Goal: Download file/media

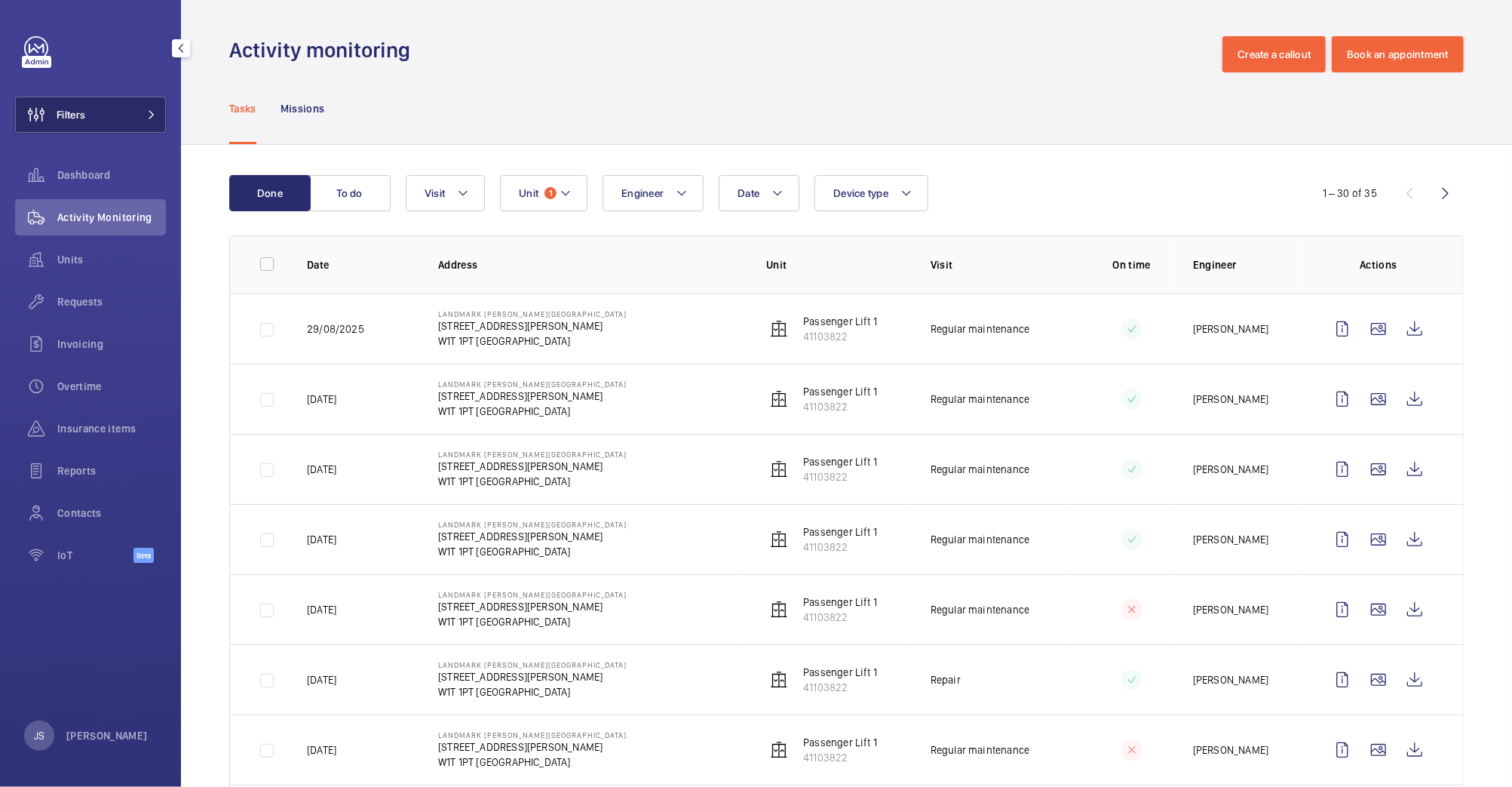
click at [73, 105] on span "Filters" at bounding box center [50, 114] width 69 height 36
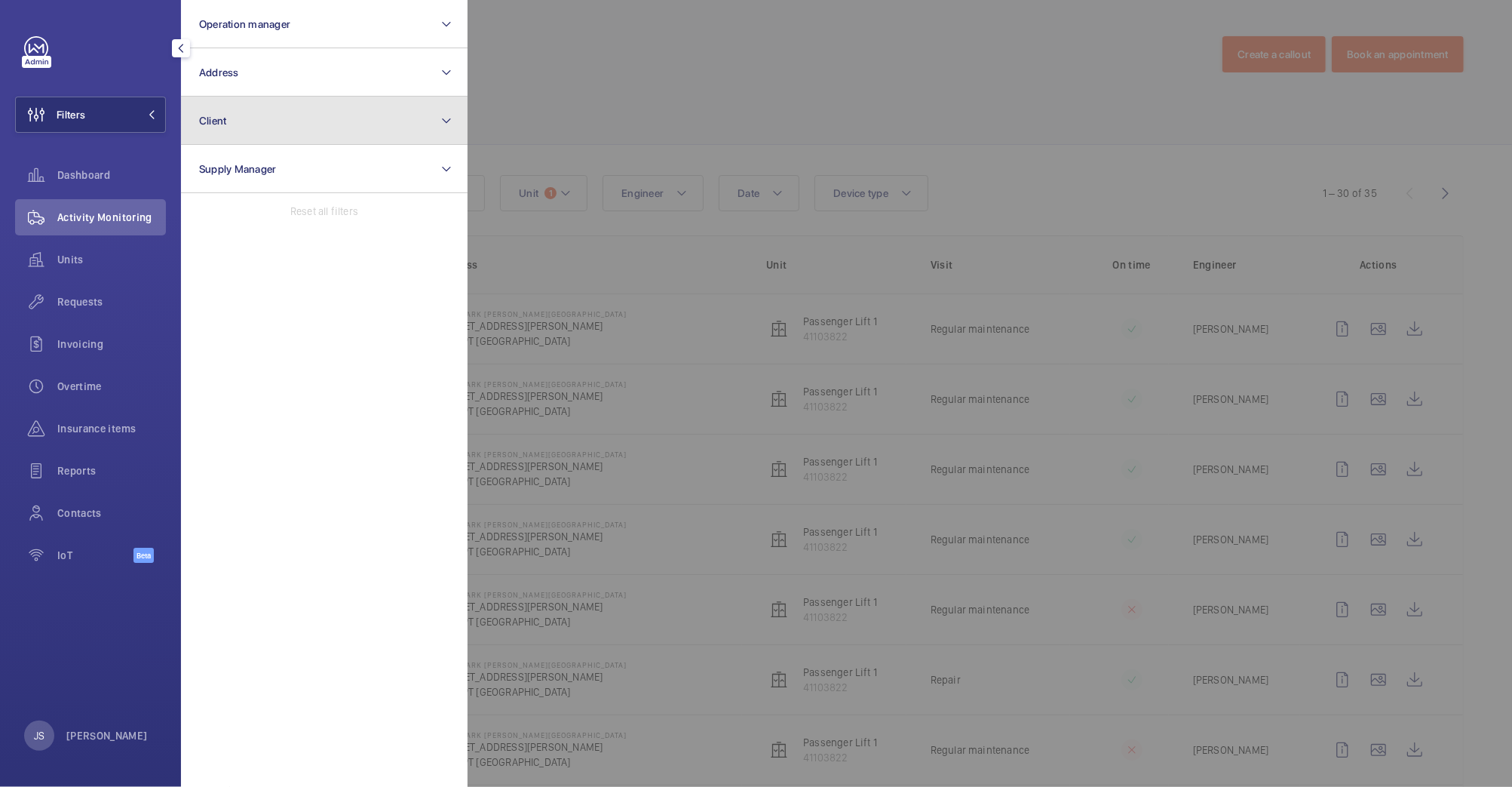
click at [207, 124] on span "Client" at bounding box center [212, 120] width 28 height 12
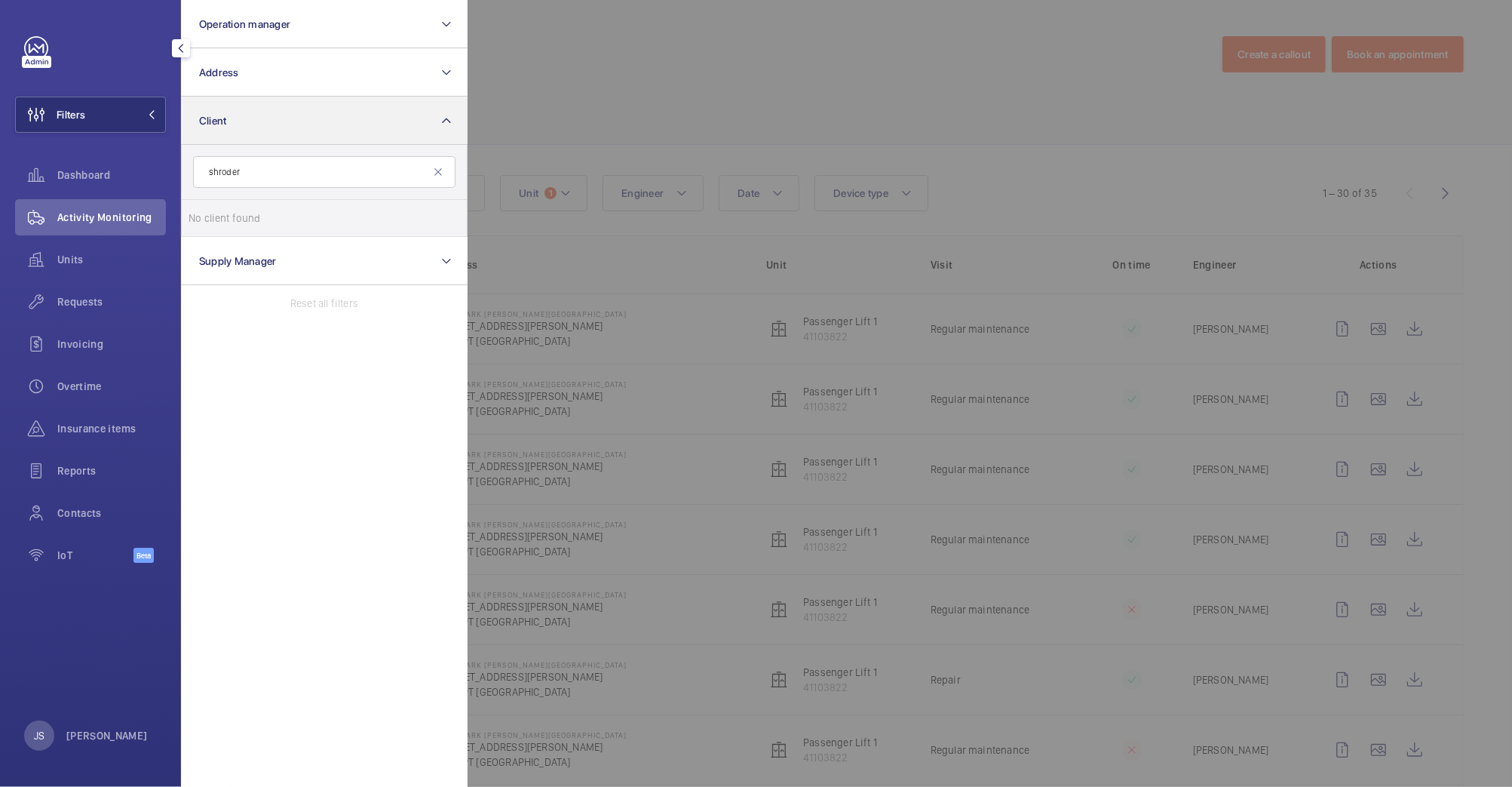
type input "shroder"
click at [208, 124] on span "Client" at bounding box center [212, 120] width 28 height 12
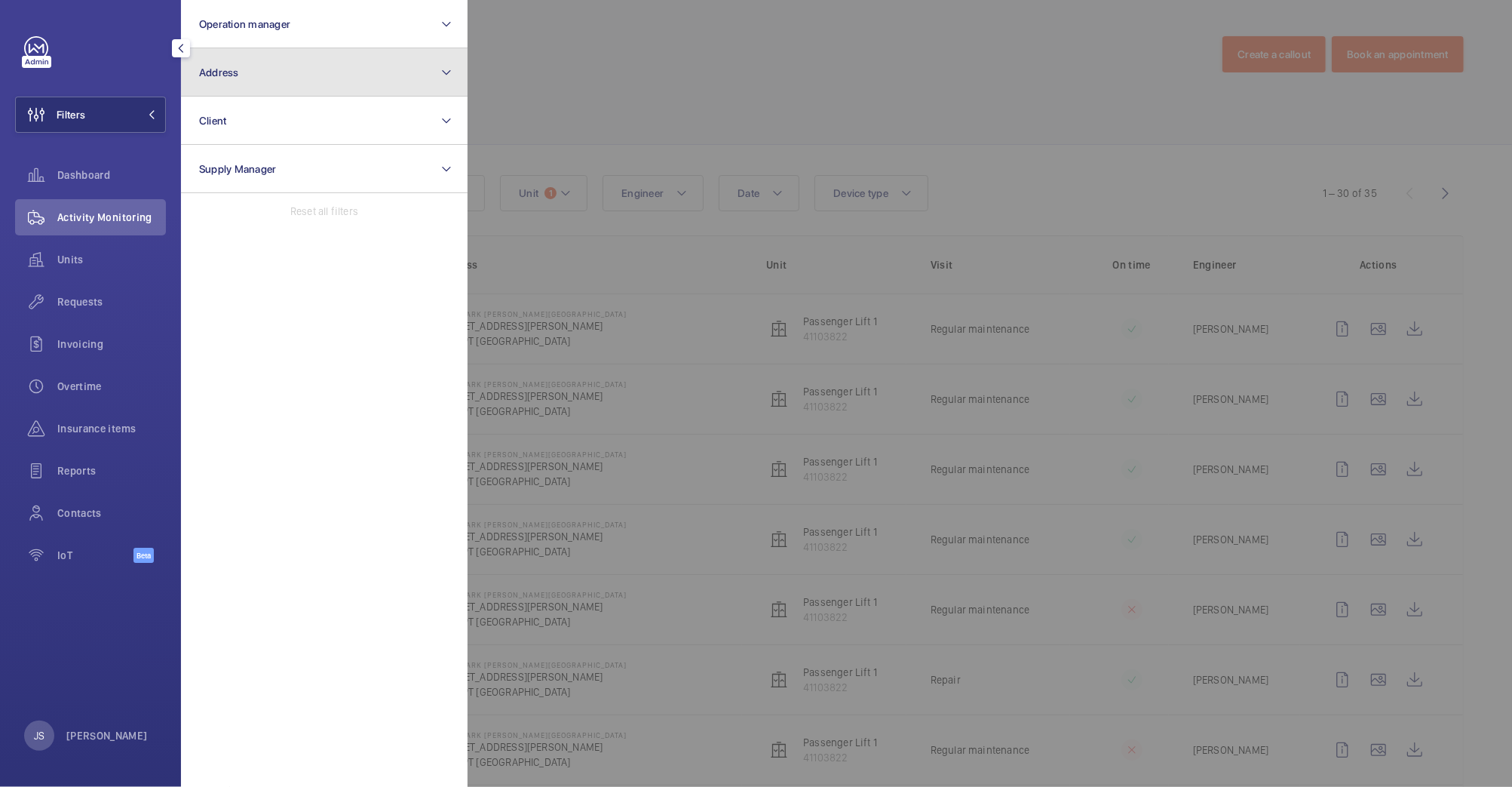
click at [219, 79] on button "Address" at bounding box center [324, 73] width 287 height 49
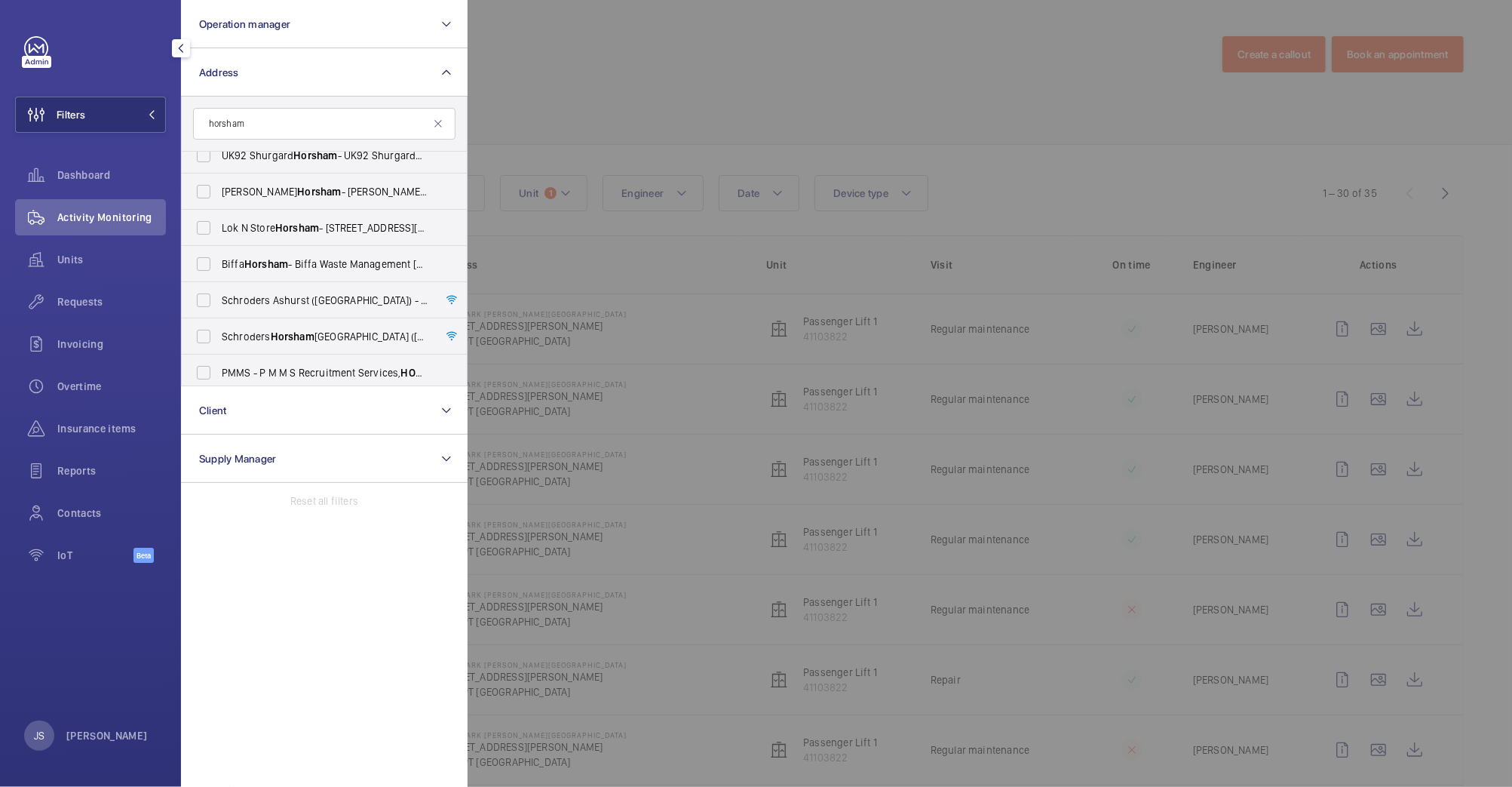
scroll to position [91, 0]
type input "horsham"
click at [308, 295] on span "Schroders Ashurst ([GEOGRAPHIC_DATA]) - [PERSON_NAME][STREET_ADDRESS]" at bounding box center [325, 296] width 207 height 15
click at [219, 295] on input "Schroders Ashurst ([GEOGRAPHIC_DATA]) - [PERSON_NAME][STREET_ADDRESS]" at bounding box center [203, 296] width 30 height 30
checkbox input "true"
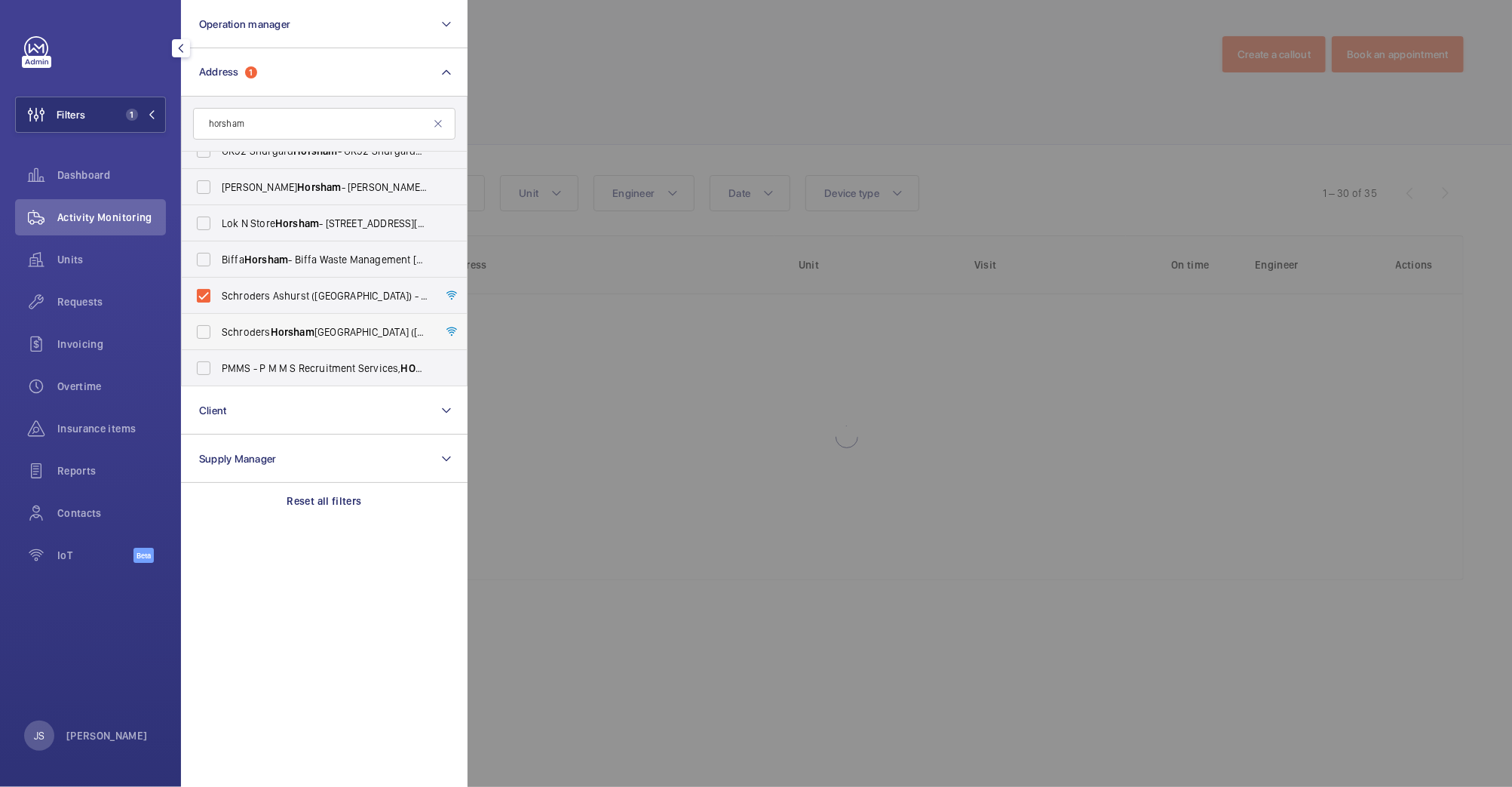
click at [297, 334] on span "Horsham" at bounding box center [293, 332] width 43 height 12
click at [219, 334] on input "Schroders Horsham Holmwood ([GEOGRAPHIC_DATA]) - [PERSON_NAME][STREET_ADDRESS]" at bounding box center [203, 332] width 30 height 30
checkbox input "true"
click at [567, 92] on div at bounding box center [1223, 393] width 1512 height 787
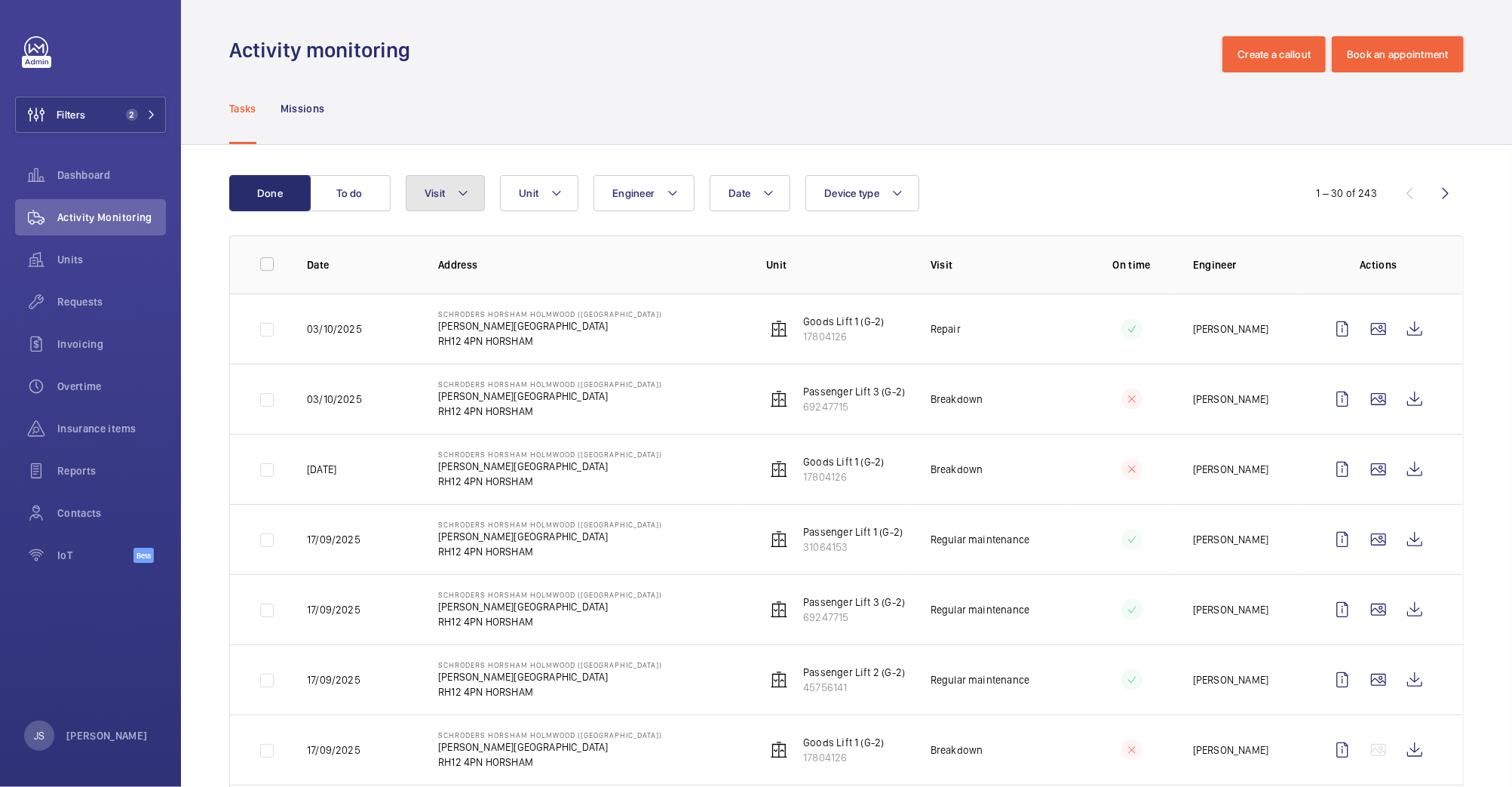
click at [461, 197] on mat-icon at bounding box center [463, 193] width 12 height 18
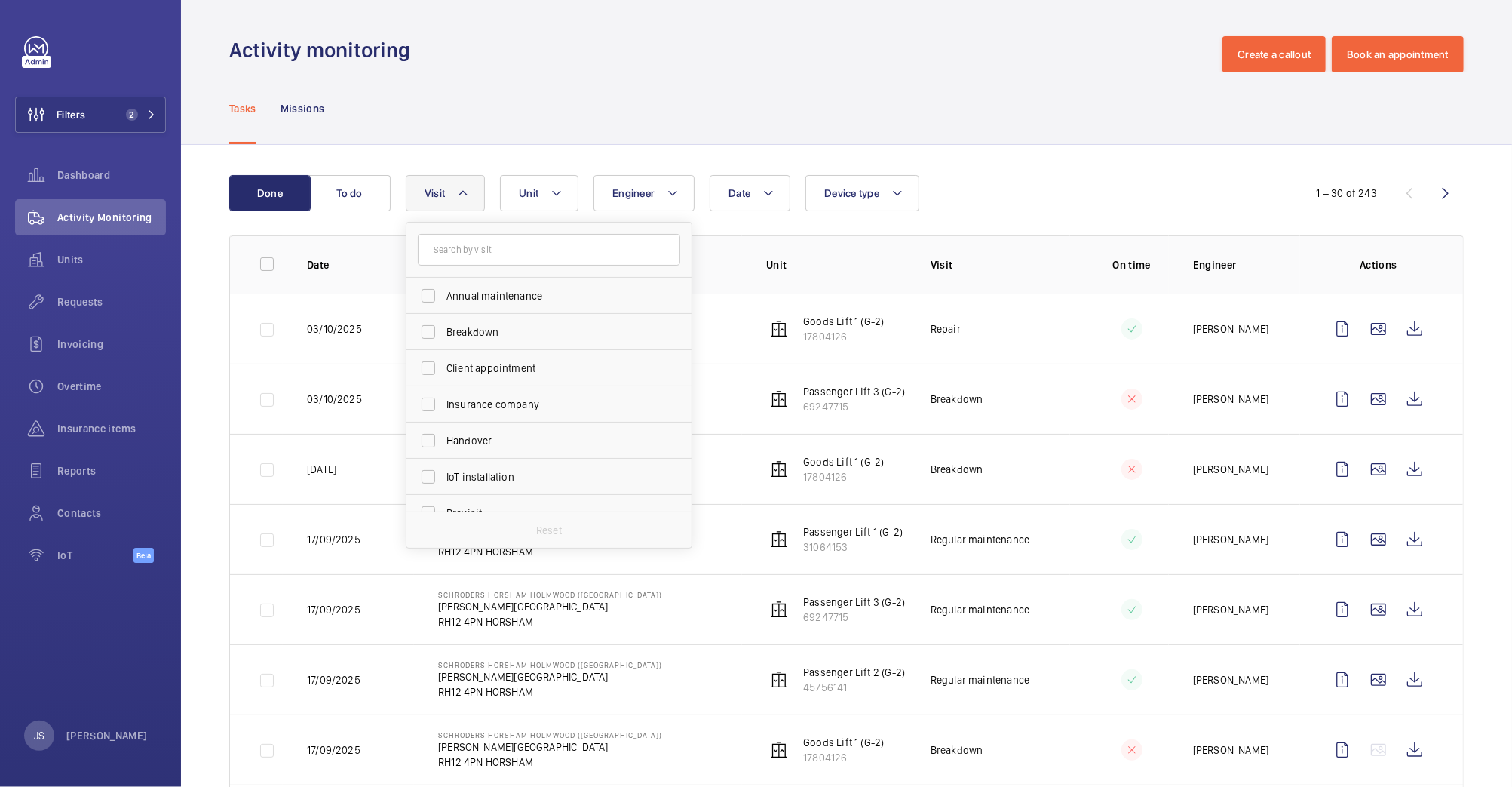
click at [549, 86] on div "Tasks Missions" at bounding box center [846, 109] width 1234 height 72
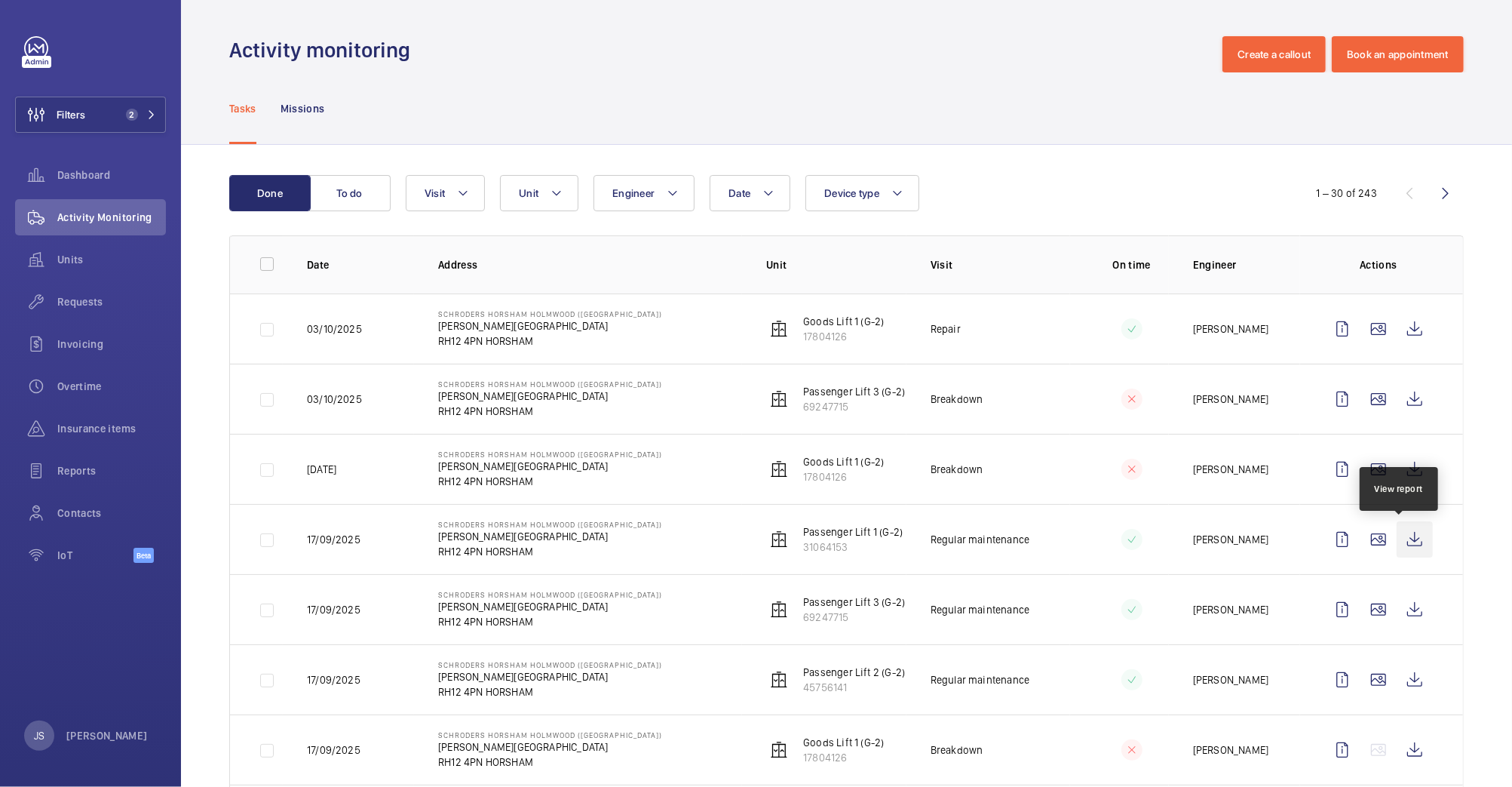
click at [1402, 544] on wm-front-icon-button at bounding box center [1414, 539] width 36 height 36
click at [1406, 615] on wm-front-icon-button at bounding box center [1414, 609] width 36 height 36
click at [1400, 685] on wm-front-icon-button at bounding box center [1414, 679] width 36 height 36
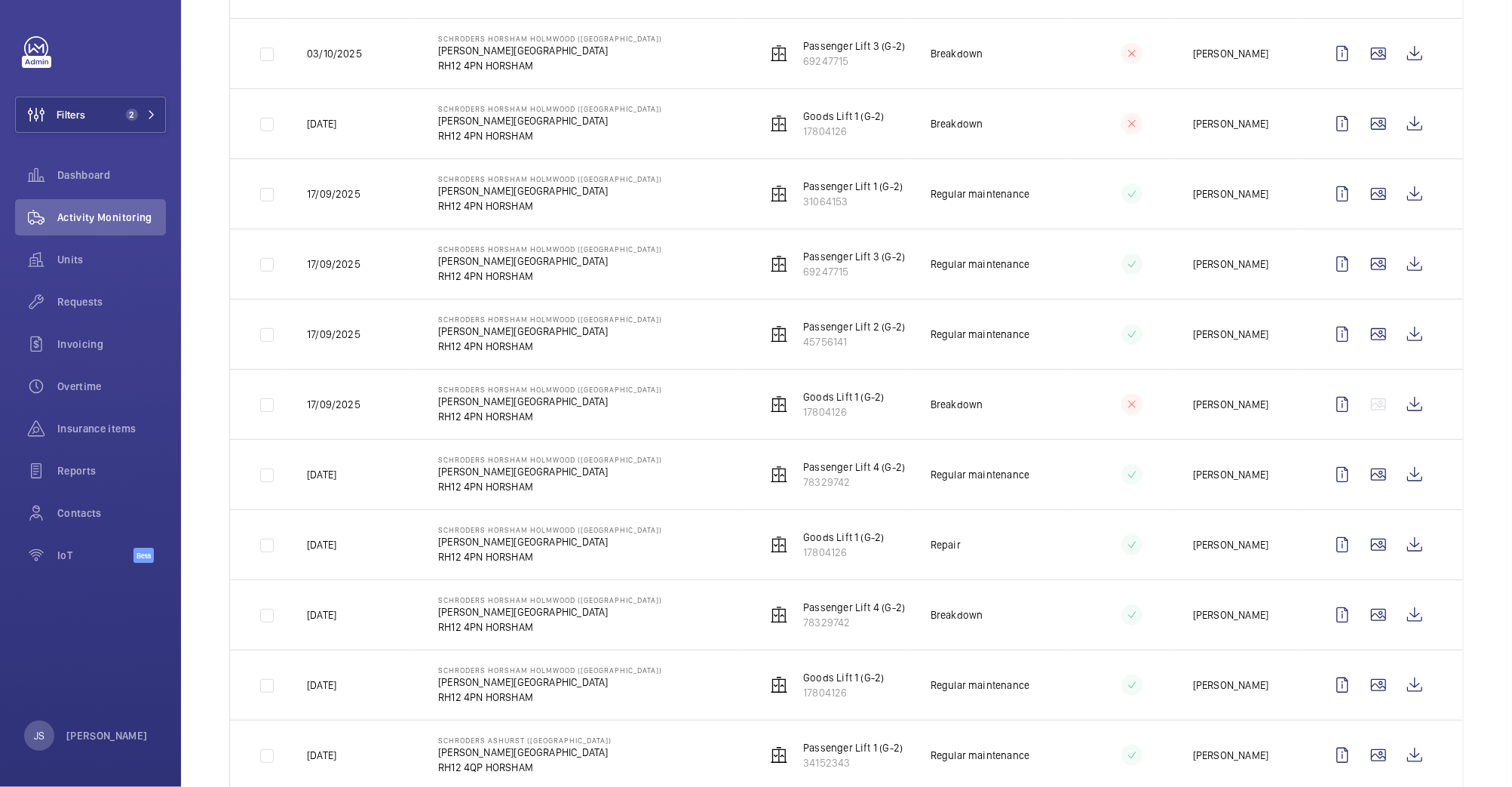
scroll to position [376, 0]
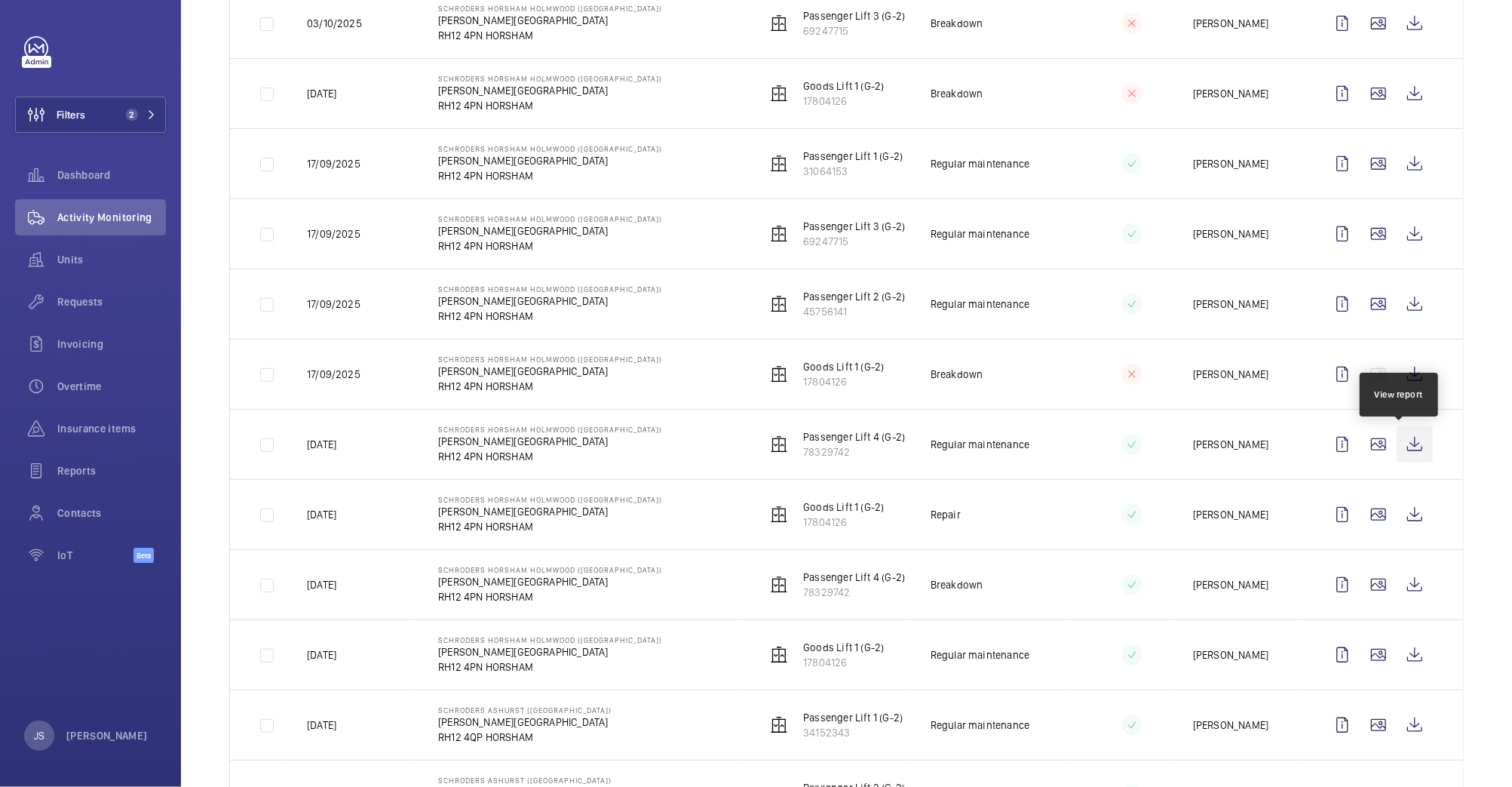
click at [1397, 449] on wm-front-icon-button at bounding box center [1414, 444] width 36 height 36
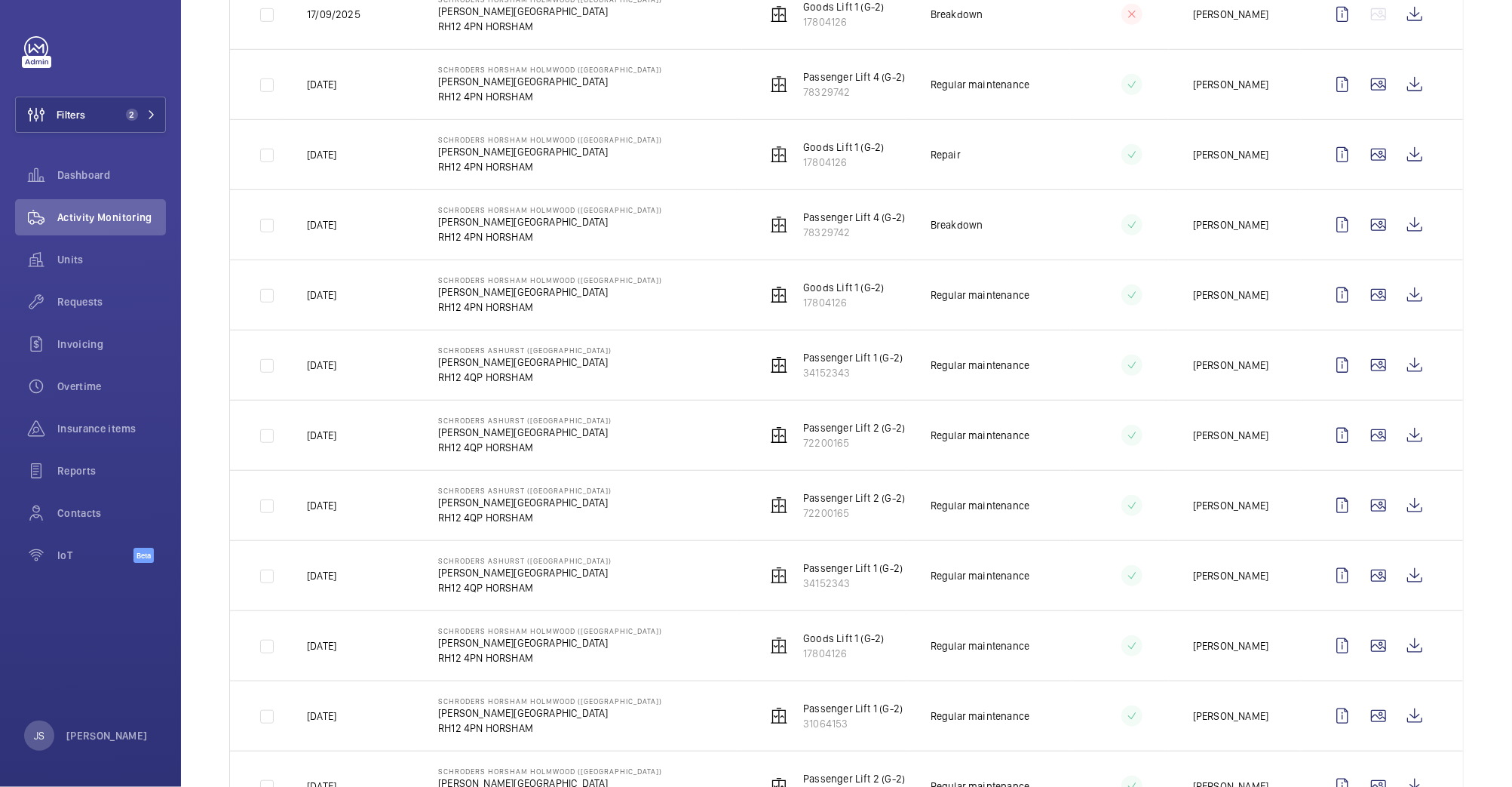
scroll to position [735, 0]
click at [1397, 437] on wm-front-icon-button at bounding box center [1414, 435] width 36 height 36
click at [89, 110] on button "Filters 2" at bounding box center [90, 114] width 151 height 36
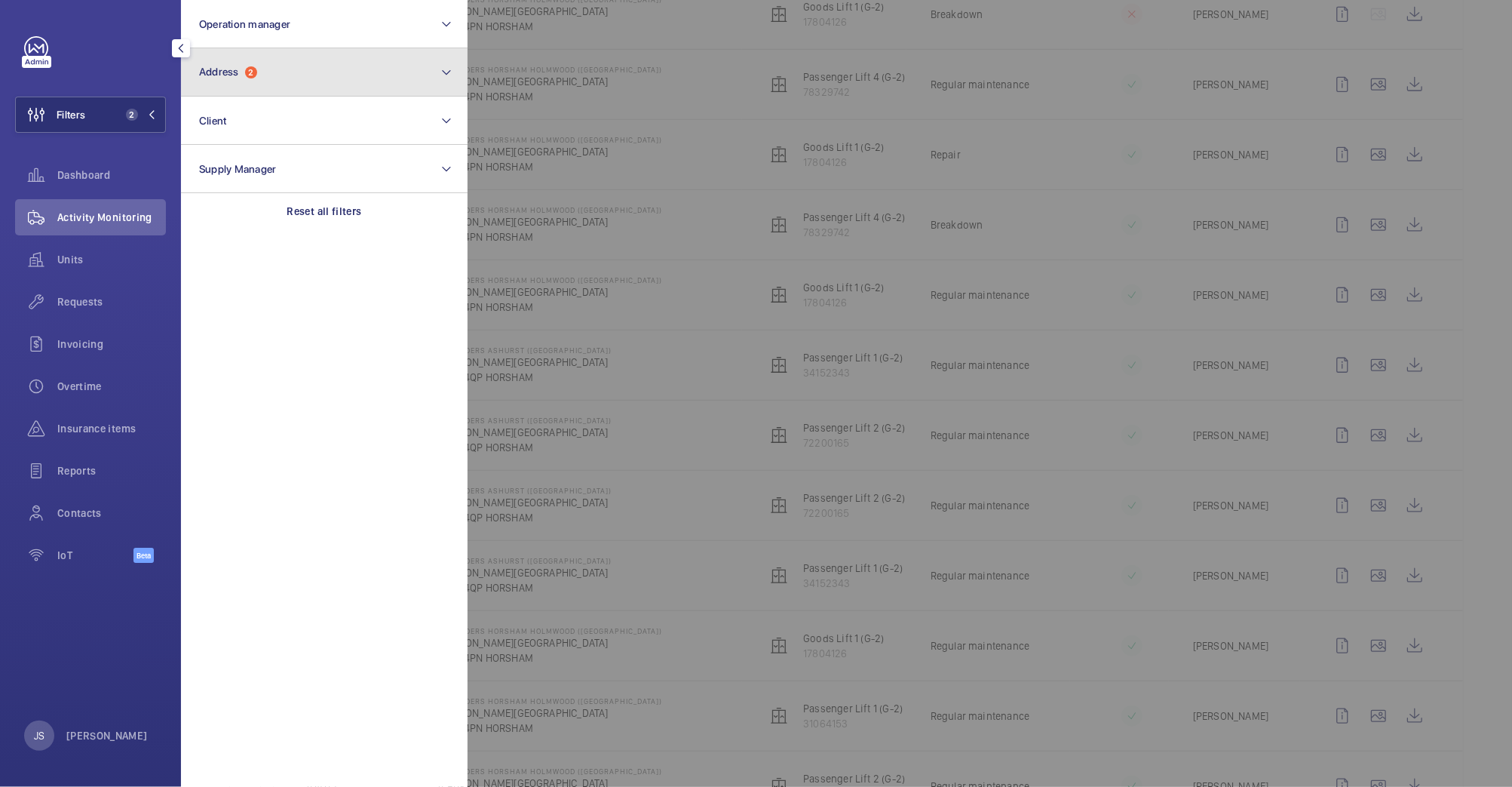
click at [234, 84] on button "Address 2" at bounding box center [324, 73] width 287 height 49
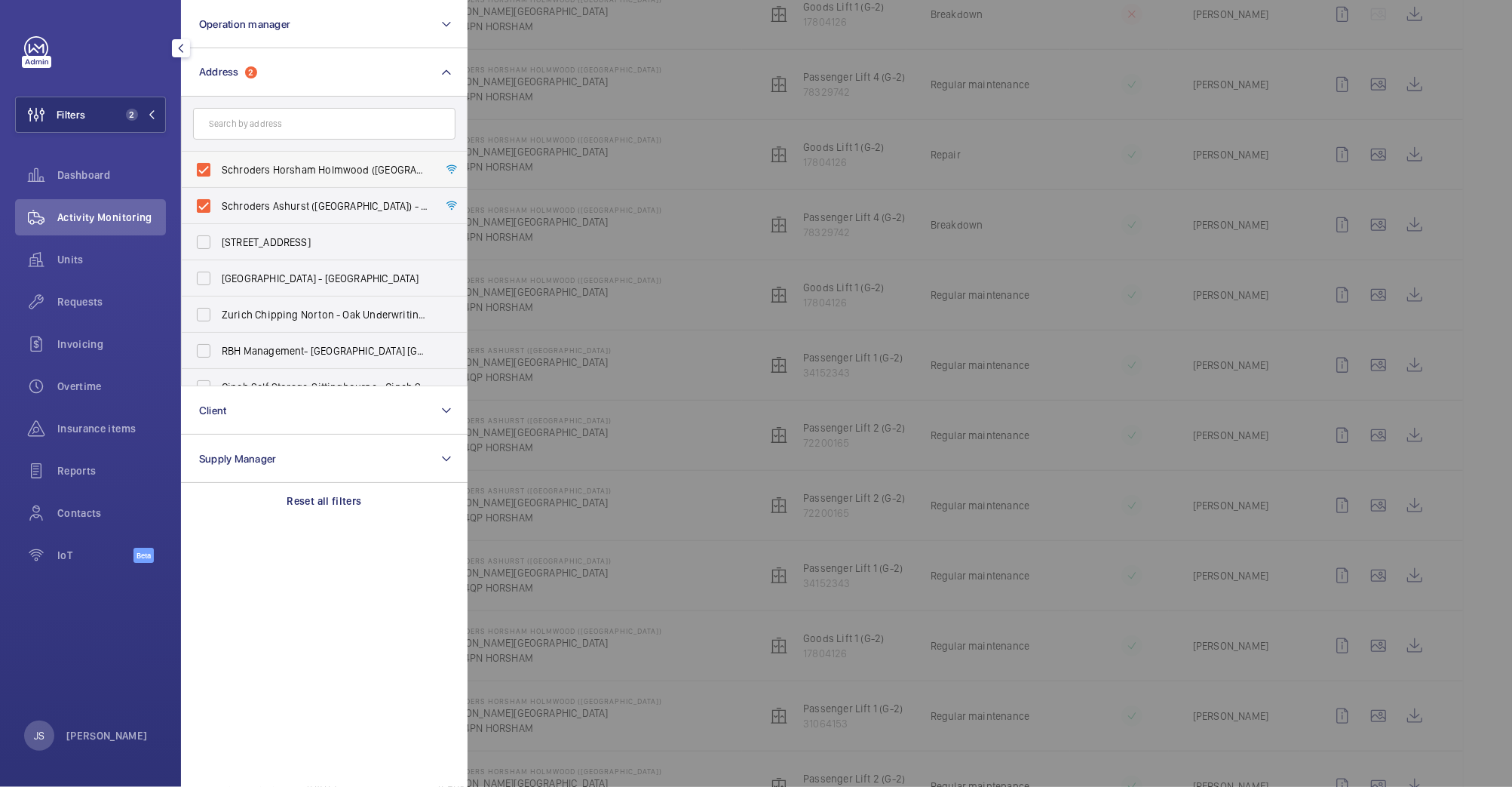
click at [249, 168] on span "Schroders Horsham Holmwood ([GEOGRAPHIC_DATA]) - [PERSON_NAME][STREET_ADDRESS]" at bounding box center [325, 170] width 207 height 15
click at [219, 168] on input "Schroders Horsham Holmwood ([GEOGRAPHIC_DATA]) - [PERSON_NAME][STREET_ADDRESS]" at bounding box center [203, 170] width 30 height 30
checkbox input "false"
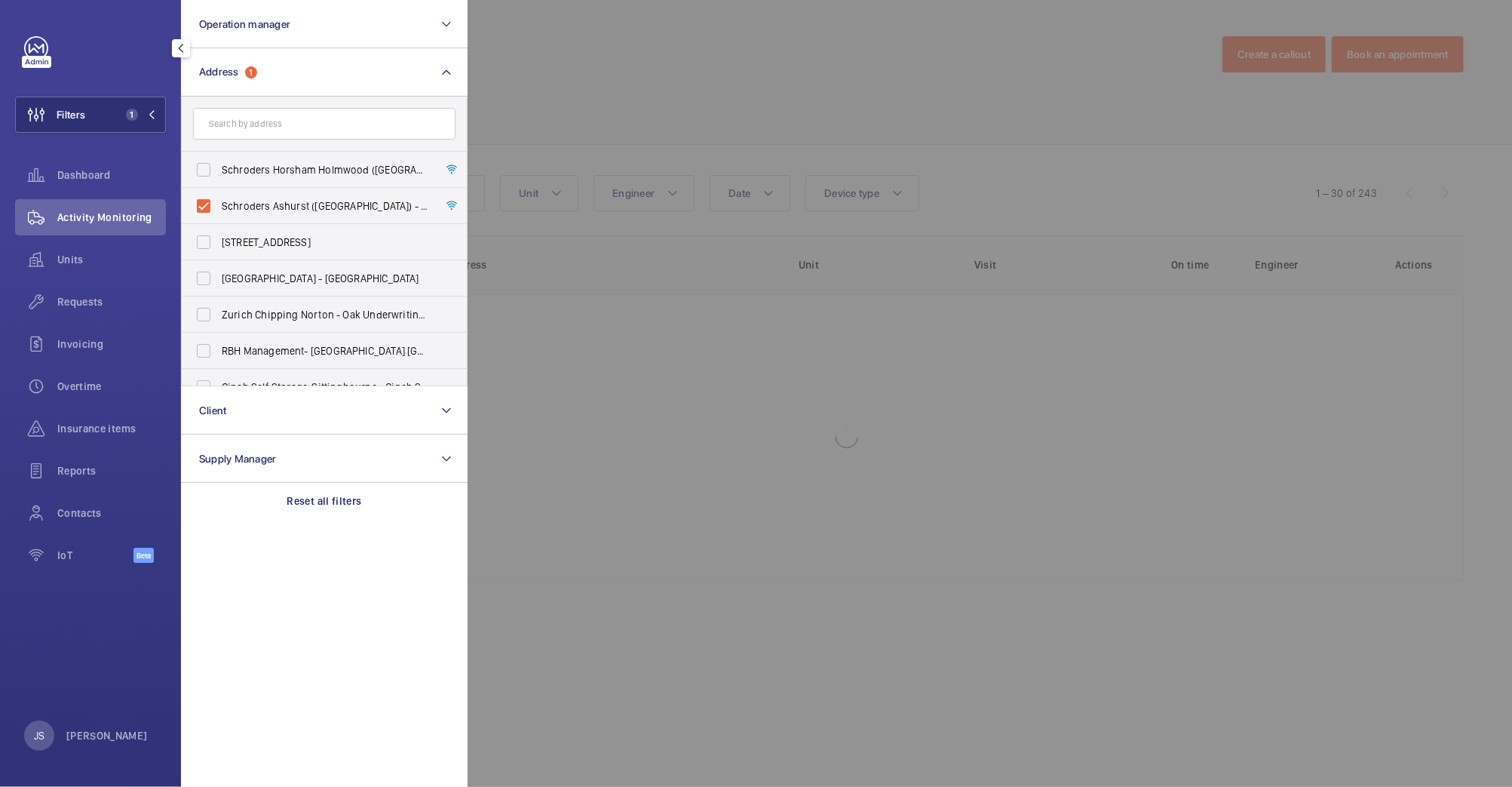
click at [573, 58] on div at bounding box center [1223, 393] width 1512 height 787
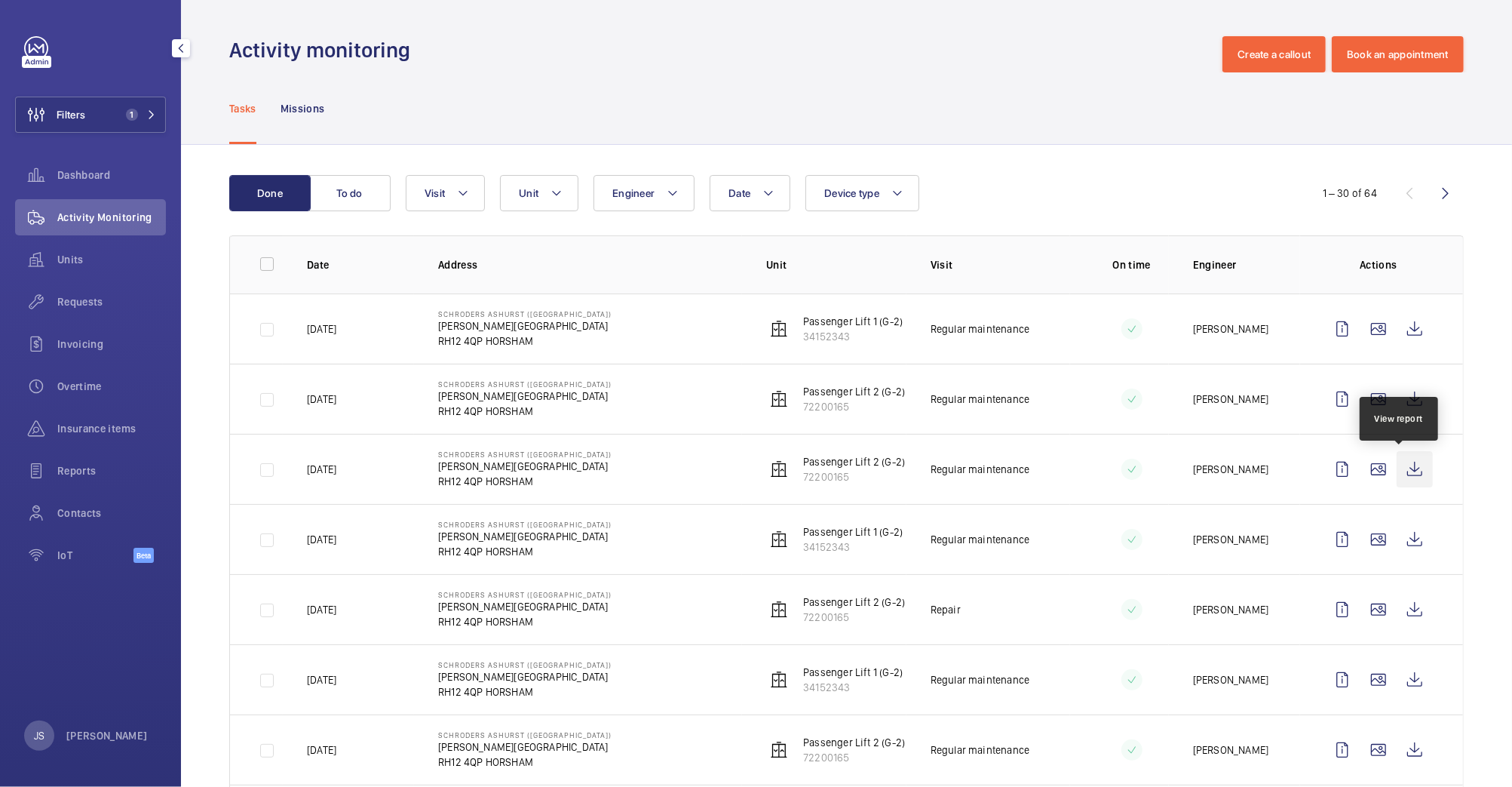
click at [1397, 473] on wm-front-icon-button at bounding box center [1414, 468] width 36 height 36
click at [103, 115] on button "Filters 1" at bounding box center [90, 114] width 151 height 36
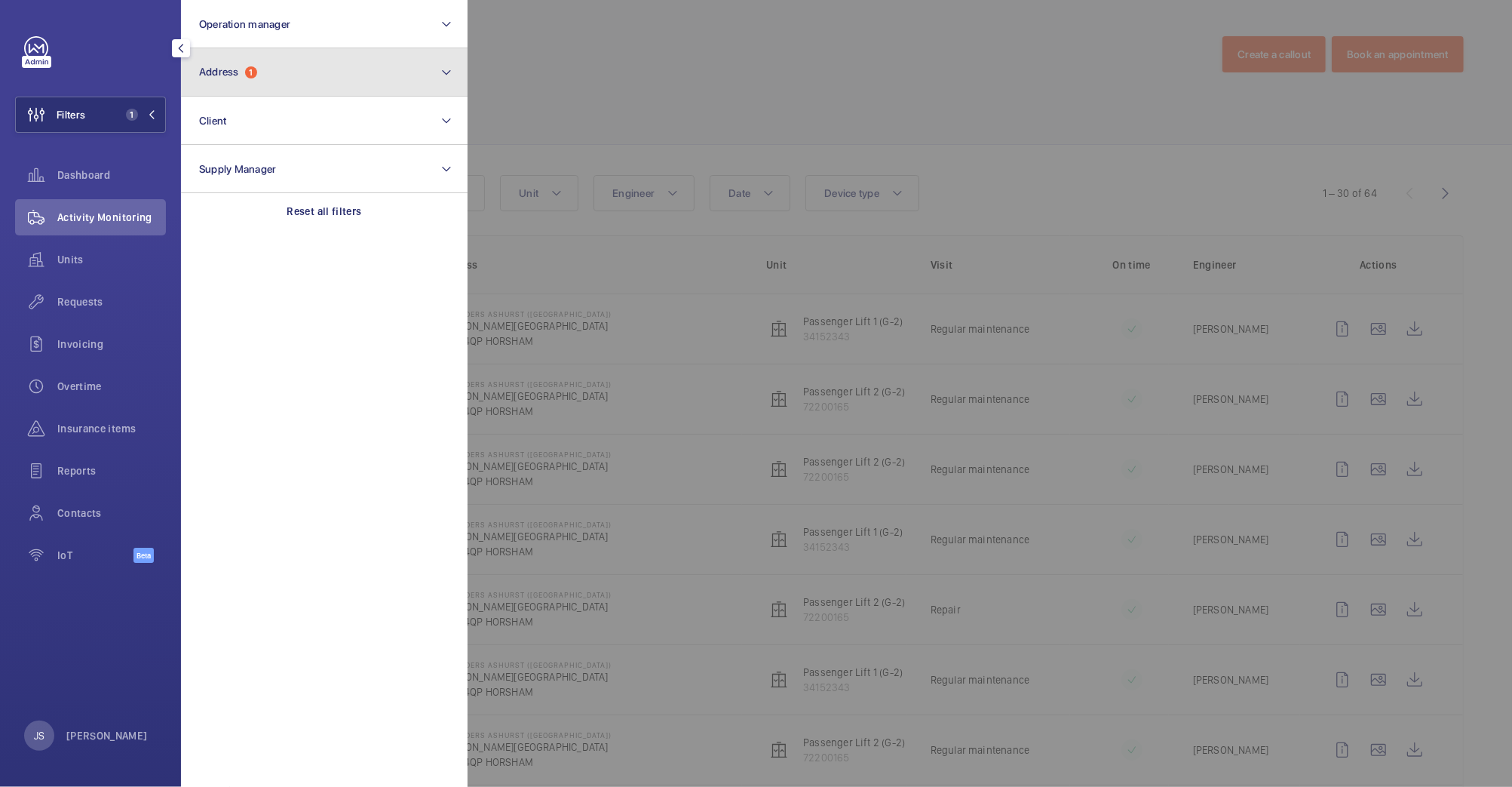
click at [227, 80] on button "Address 1" at bounding box center [324, 73] width 287 height 49
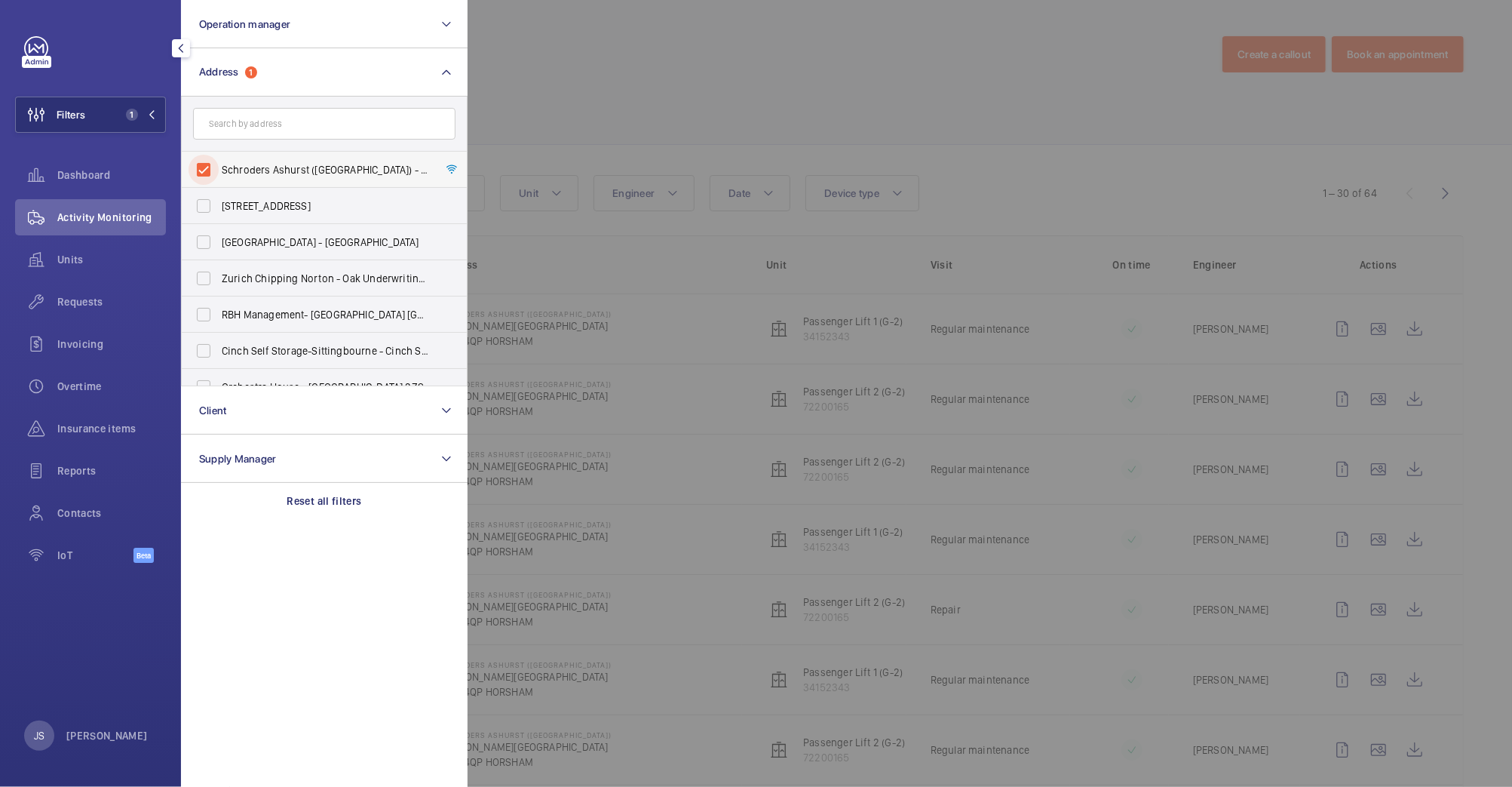
click at [211, 171] on input "Schroders Ashurst ([GEOGRAPHIC_DATA]) - [PERSON_NAME][STREET_ADDRESS]" at bounding box center [203, 170] width 30 height 30
checkbox input "false"
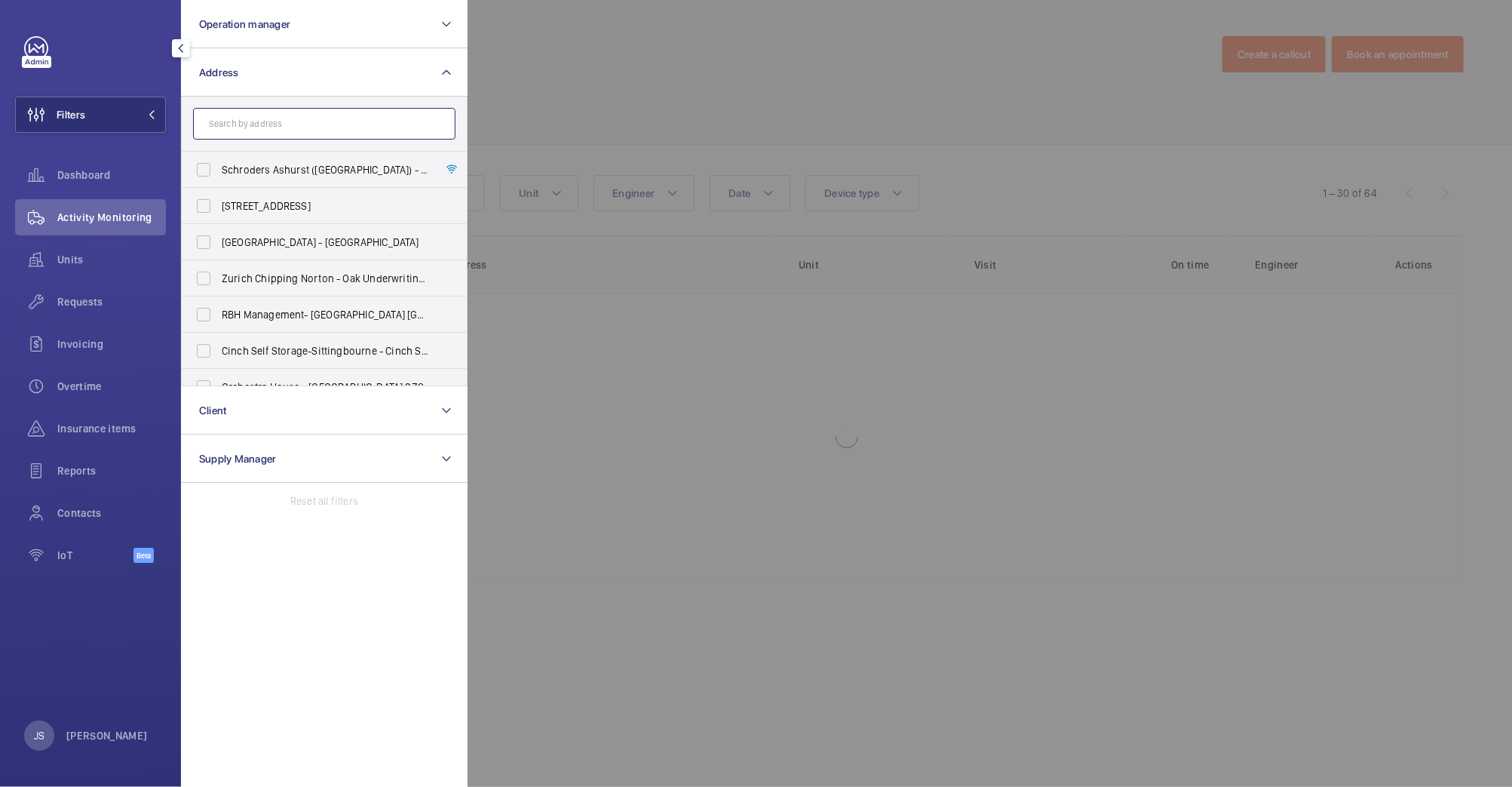
click at [223, 124] on input "text" at bounding box center [324, 124] width 263 height 32
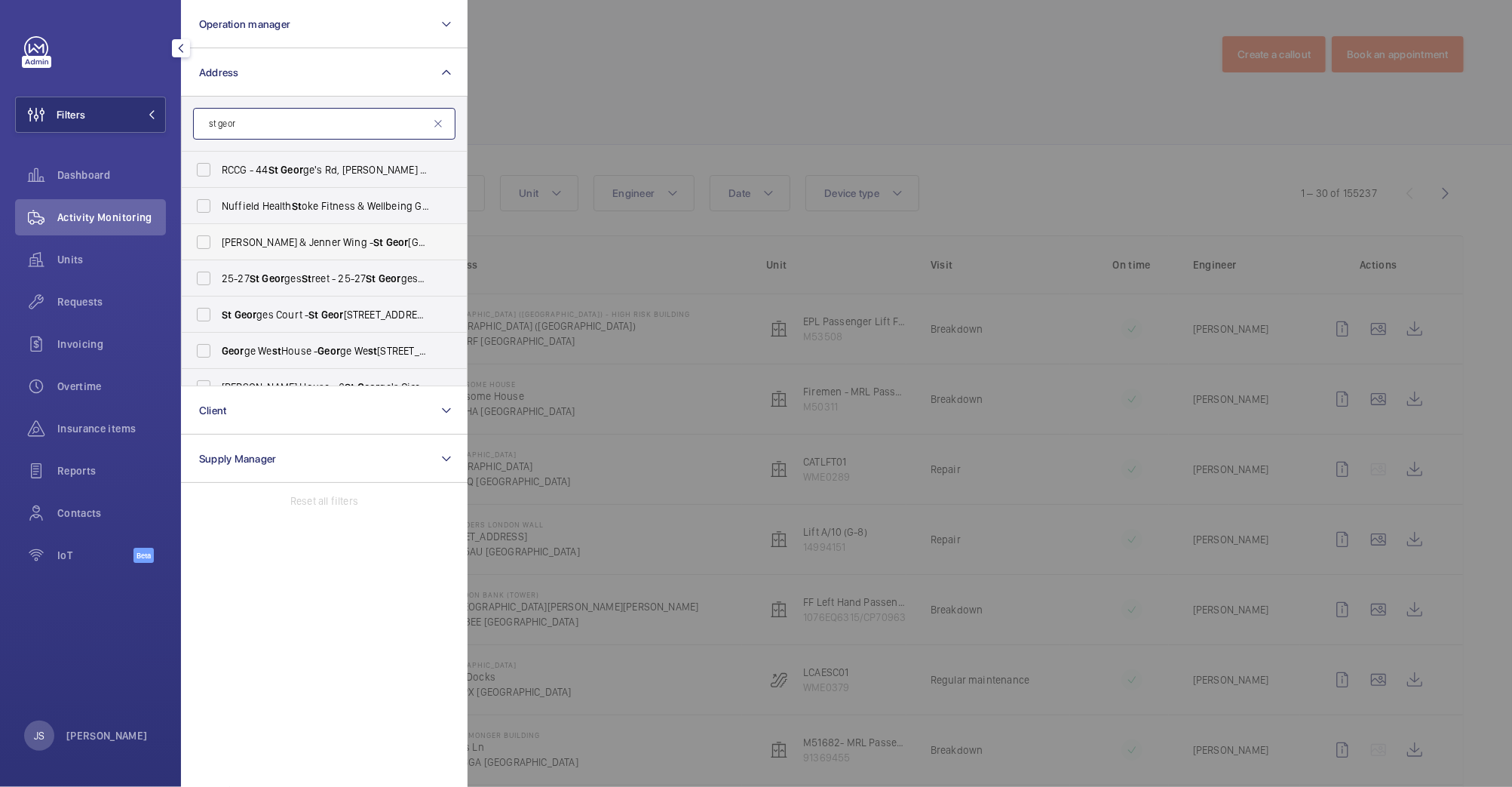
type input "st geor"
click at [325, 244] on span "Hunter Wing & Jenner Wing - [GEOGRAPHIC_DATA]" at bounding box center [325, 242] width 207 height 15
click at [219, 244] on input "Hunter Wing & Jenner Wing - [GEOGRAPHIC_DATA]" at bounding box center [203, 242] width 30 height 30
checkbox input "true"
click at [641, 94] on div at bounding box center [1223, 393] width 1512 height 787
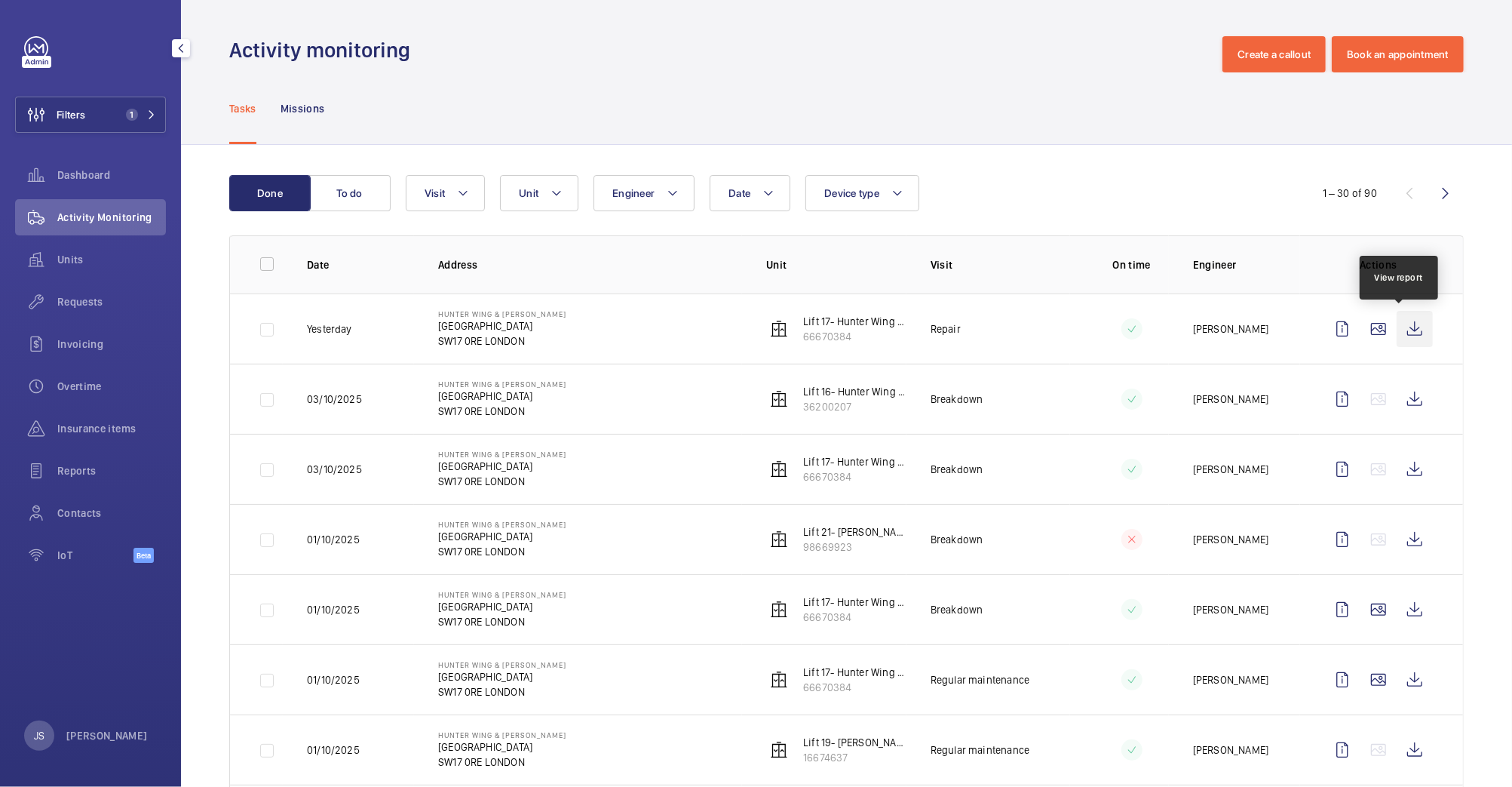
click at [1397, 329] on wm-front-icon-button at bounding box center [1414, 329] width 36 height 36
